Goal: Information Seeking & Learning: Learn about a topic

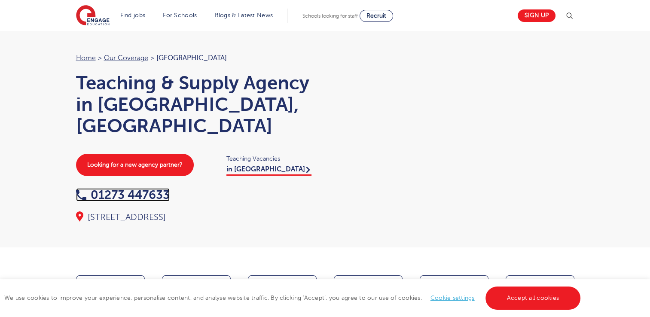
click at [143, 188] on link "01273 447633" at bounding box center [123, 194] width 94 height 13
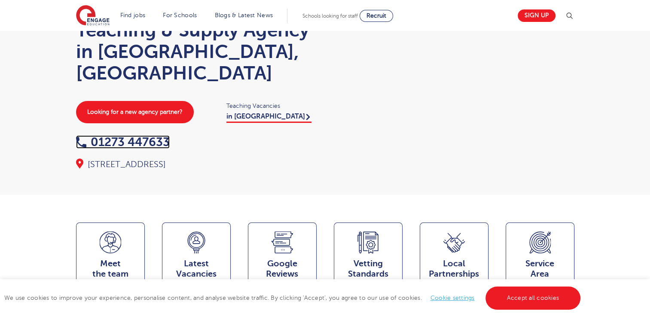
scroll to position [50, 0]
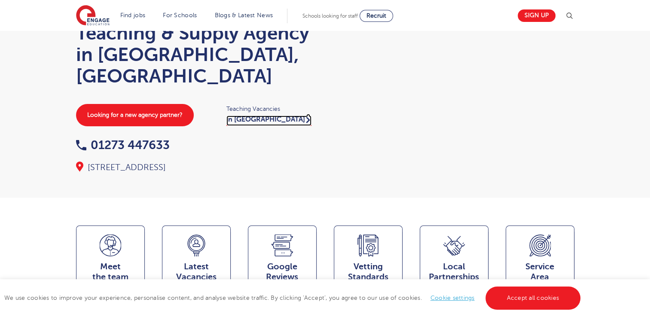
click at [246, 116] on link "in [GEOGRAPHIC_DATA]" at bounding box center [268, 121] width 85 height 10
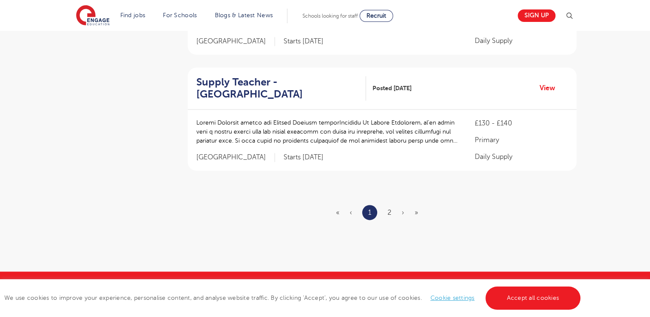
scroll to position [1088, 0]
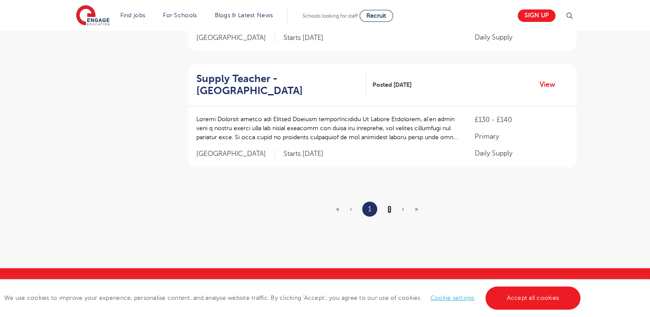
click at [390, 209] on link "2" at bounding box center [390, 209] width 4 height 8
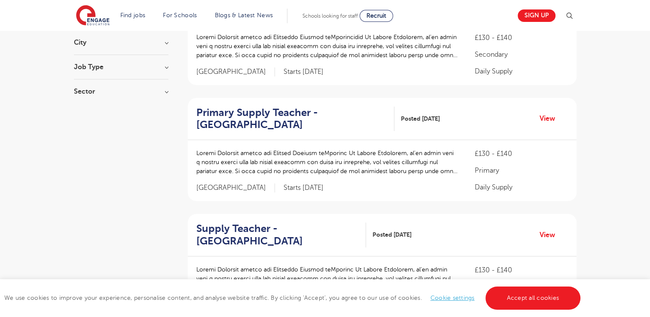
click at [370, 212] on ol "Supply Teacher - Crowborough Posted 18/08/25 View £130 - £140 Secondary Daily S…" at bounding box center [382, 208] width 389 height 452
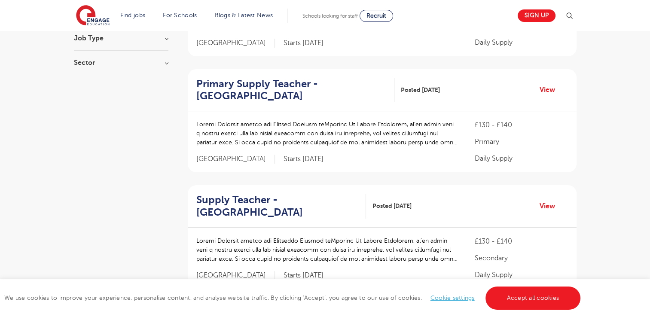
scroll to position [177, 0]
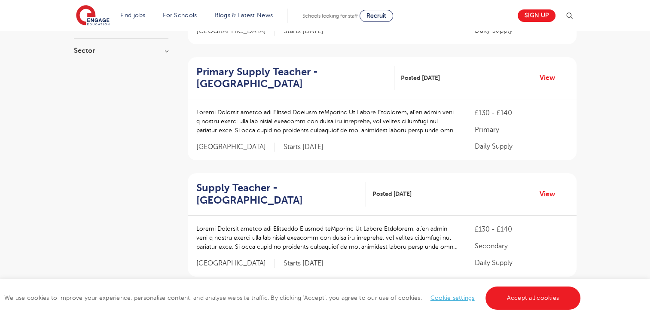
click at [586, 202] on div "Filters Start Date September 12 October 2 Show more County London 503 Hertfords…" at bounding box center [325, 201] width 650 height 586
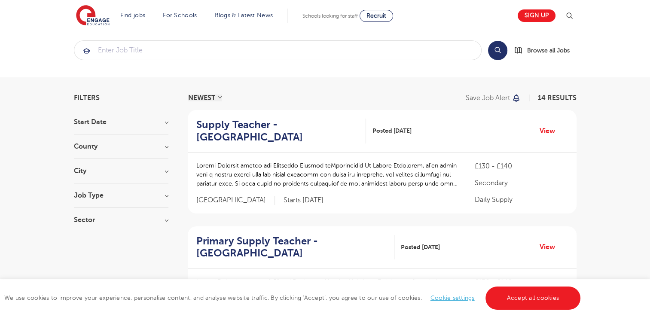
scroll to position [0, 0]
